Goal: Task Accomplishment & Management: Manage account settings

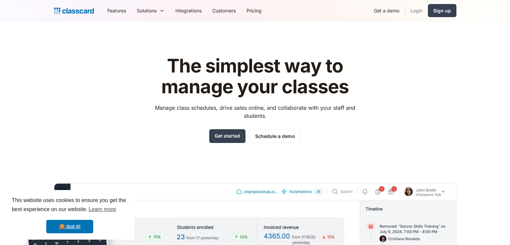
click at [417, 10] on link "Login" at bounding box center [416, 10] width 23 height 15
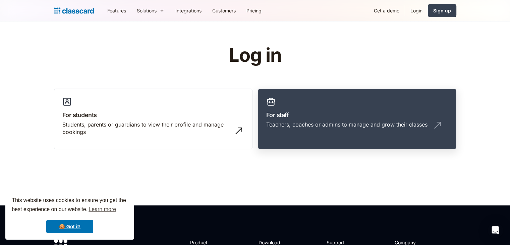
click at [302, 124] on div "Teachers, coaches or admins to manage and grow their classes" at bounding box center [346, 124] width 161 height 7
